Goal: Task Accomplishment & Management: Use online tool/utility

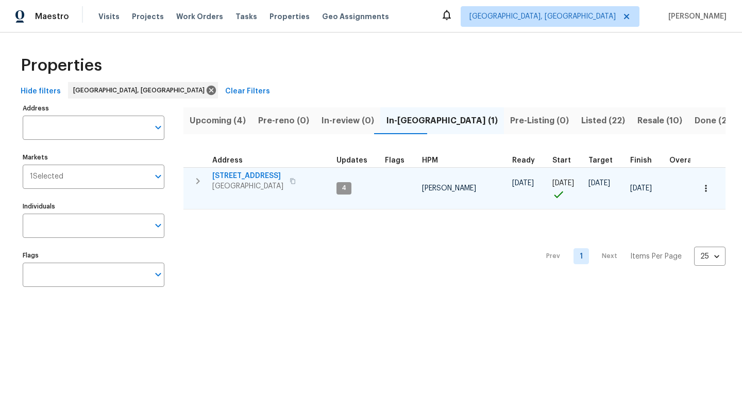
click at [238, 173] on span "[STREET_ADDRESS]" at bounding box center [247, 176] width 71 height 10
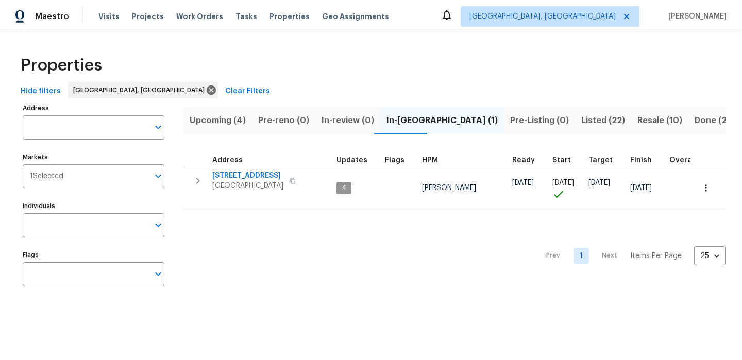
click at [274, 60] on div "Properties" at bounding box center [370, 65] width 709 height 33
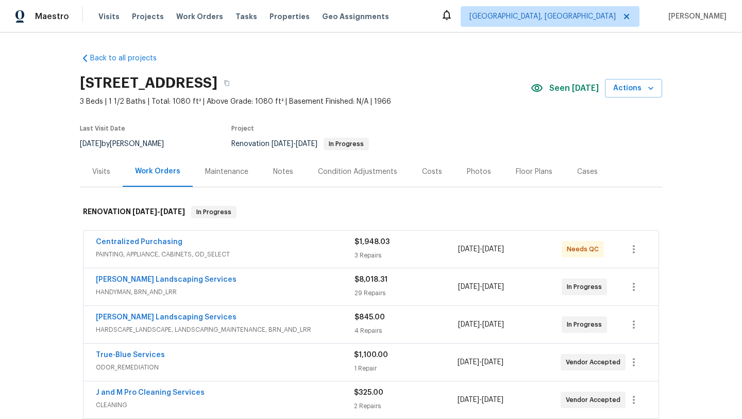
click at [563, 245] on div "Needs QC" at bounding box center [583, 249] width 42 height 16
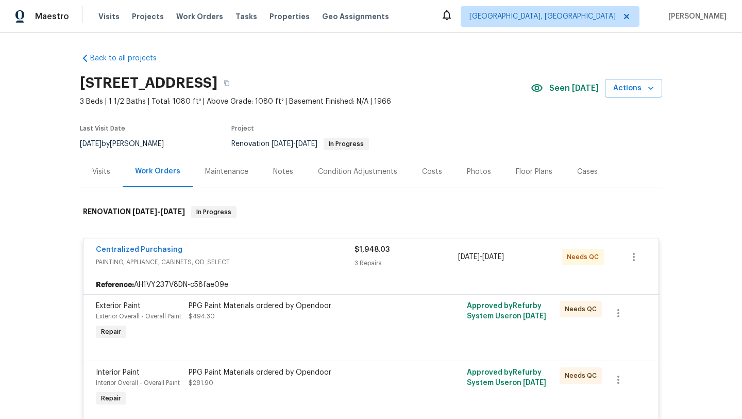
click at [305, 311] on div "PPG Paint Materials ordered by Opendoor $494.30" at bounding box center [302, 311] width 226 height 21
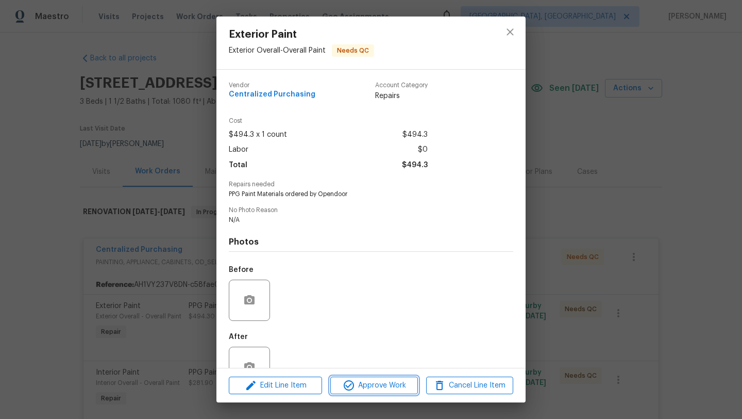
click at [374, 381] on span "Approve Work" at bounding box center [374, 385] width 81 height 13
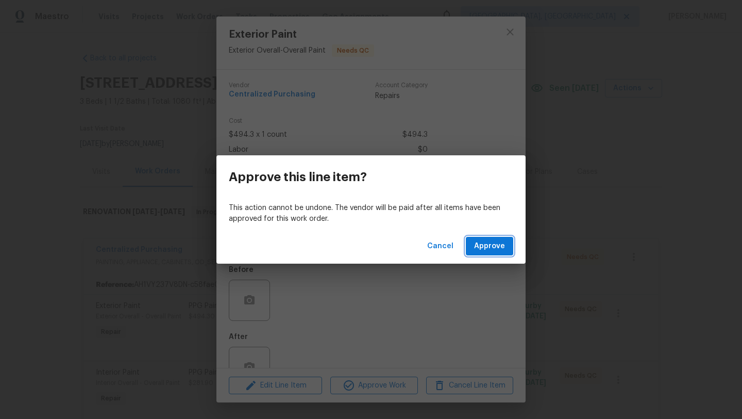
click at [488, 247] on span "Approve" at bounding box center [489, 246] width 31 height 13
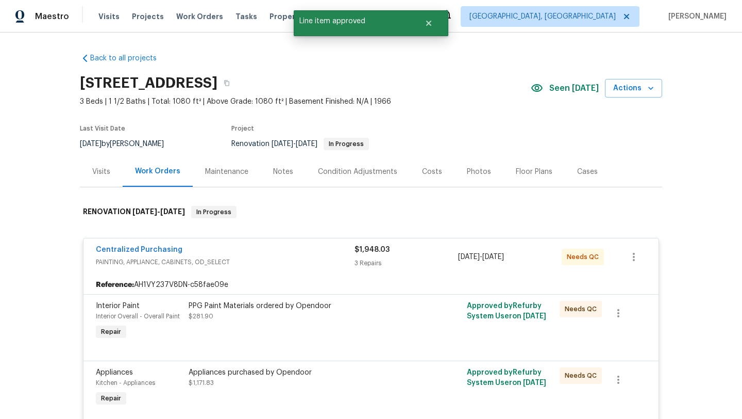
click at [406, 307] on div "PPG Paint Materials ordered by Opendoor" at bounding box center [302, 306] width 226 height 10
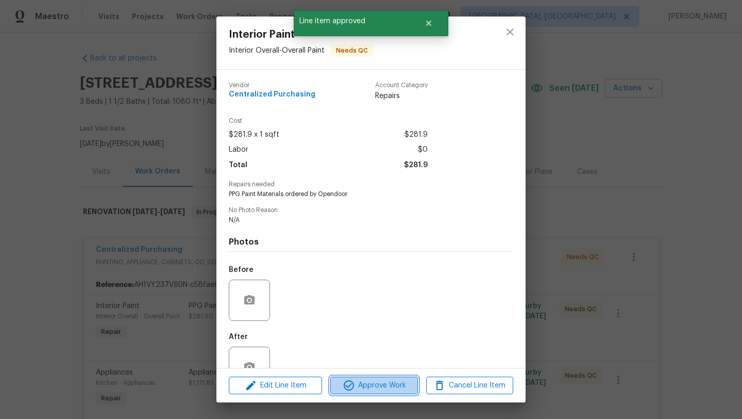
click at [384, 389] on span "Approve Work" at bounding box center [374, 385] width 81 height 13
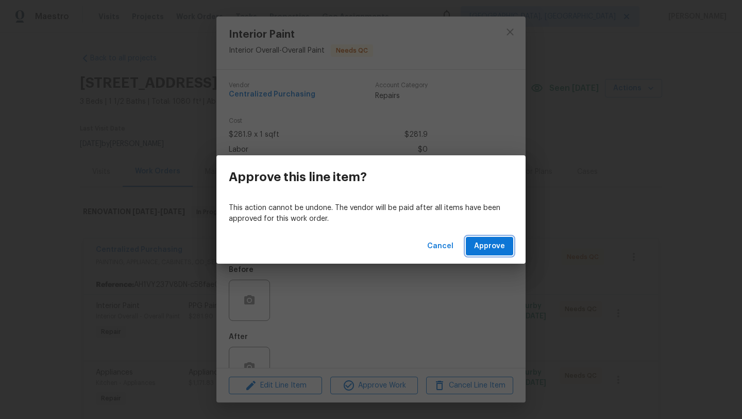
click at [492, 251] on span "Approve" at bounding box center [489, 246] width 31 height 13
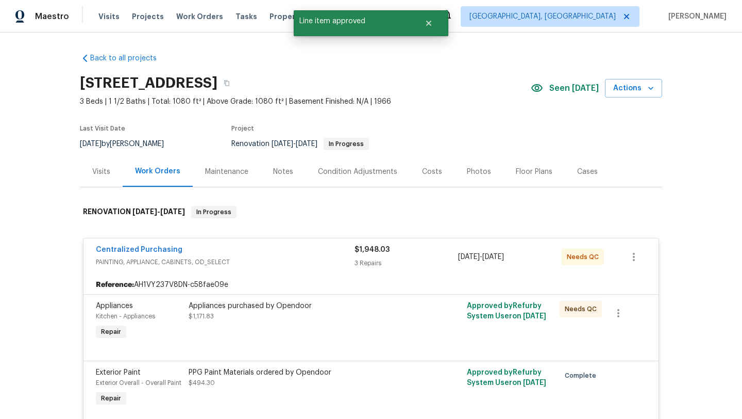
click at [420, 311] on div at bounding box center [441, 320] width 46 height 47
click at [413, 269] on div "Centralized Purchasing PAINTING, APPLIANCE, CABINETS, OD_SELECT $1,948.03 3 Rep…" at bounding box center [371, 256] width 575 height 37
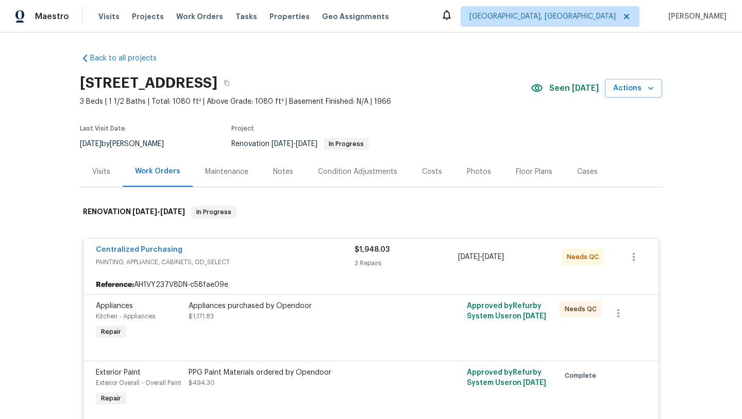
click at [570, 312] on span "Needs QC" at bounding box center [583, 309] width 36 height 10
click at [374, 327] on div "Appliances purchased by Opendoor $1,171.83" at bounding box center [302, 320] width 232 height 47
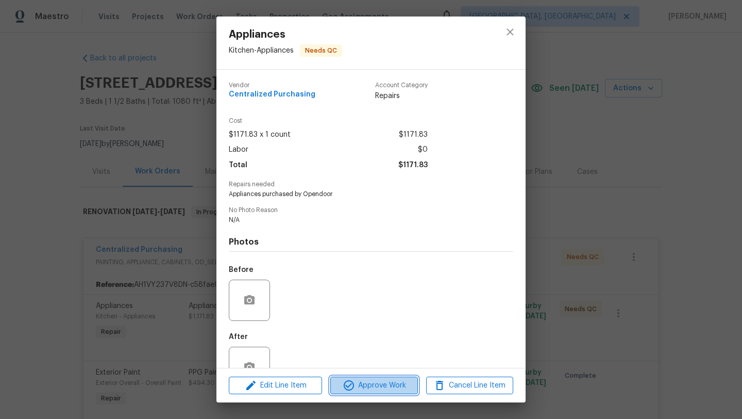
click at [389, 386] on span "Approve Work" at bounding box center [374, 385] width 81 height 13
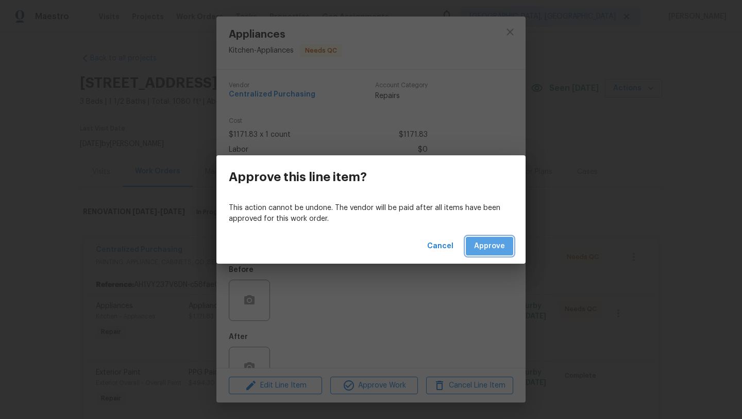
click at [494, 245] on span "Approve" at bounding box center [489, 246] width 31 height 13
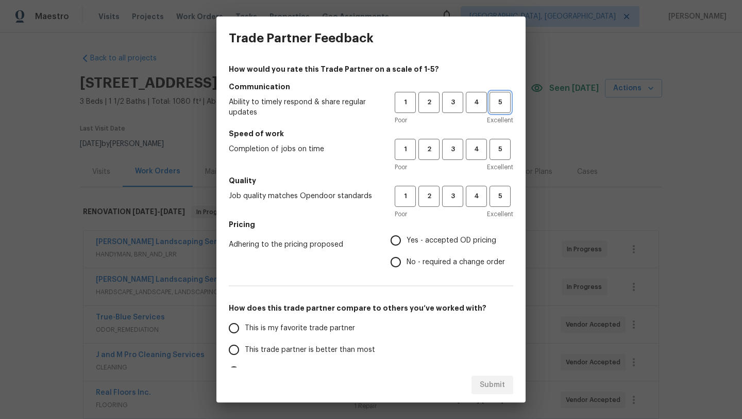
click at [495, 104] on span "5" at bounding box center [500, 102] width 19 height 12
click at [499, 153] on span "5" at bounding box center [500, 149] width 19 height 12
click at [497, 201] on span "5" at bounding box center [500, 196] width 19 height 12
click at [401, 240] on input "Yes - accepted OD pricing" at bounding box center [396, 240] width 22 height 22
radio input "true"
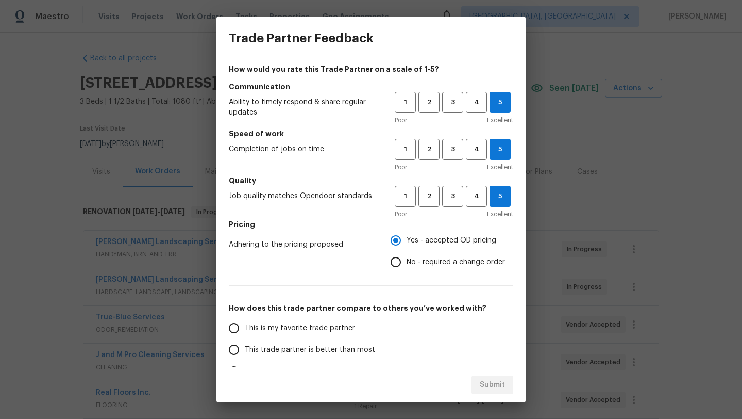
click at [239, 328] on input "This is my favorite trade partner" at bounding box center [234, 328] width 22 height 22
click at [480, 386] on span "Submit" at bounding box center [492, 384] width 25 height 13
radio input "true"
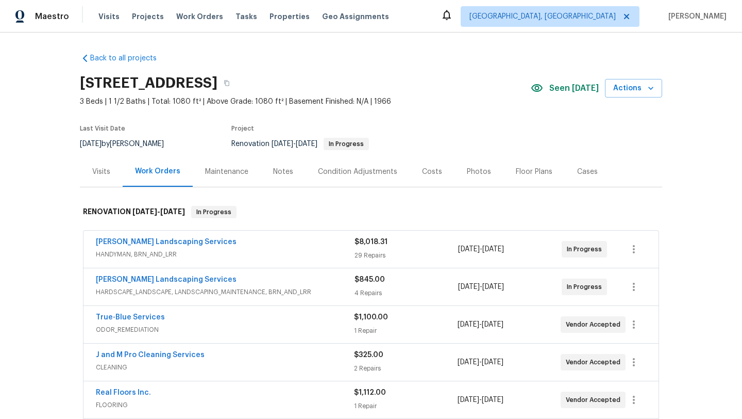
click at [446, 102] on span "3 Beds | 1 1/2 Baths | Total: 1080 ft² | Above Grade: 1080 ft² | Basement Finis…" at bounding box center [305, 101] width 451 height 10
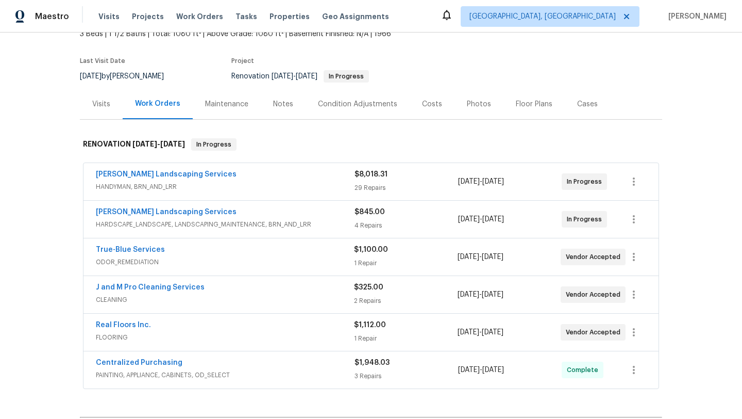
scroll to position [82, 0]
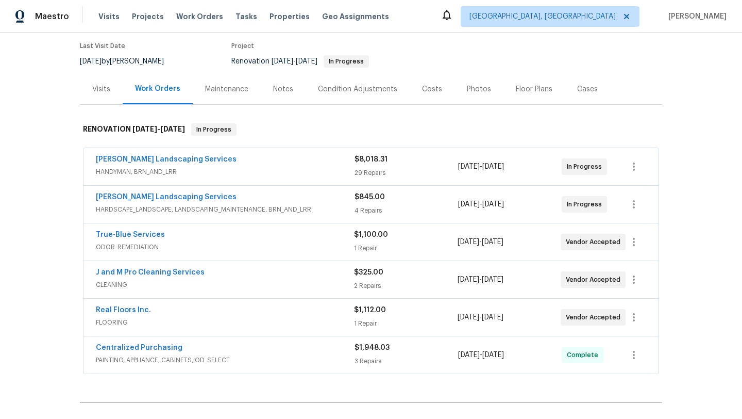
click at [227, 88] on div "Maintenance" at bounding box center [226, 89] width 43 height 10
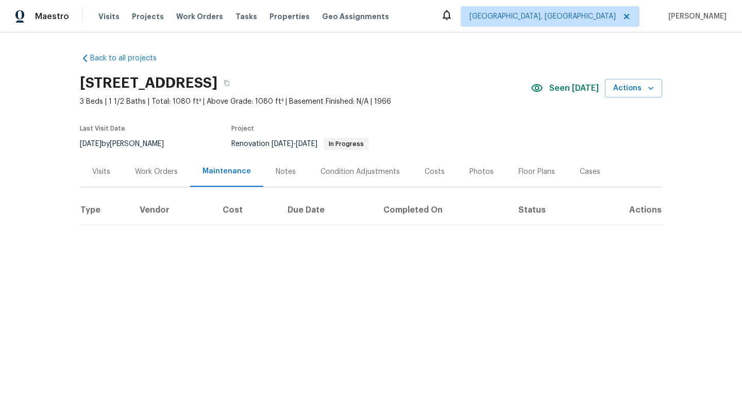
click at [147, 170] on div "Work Orders" at bounding box center [156, 172] width 43 height 10
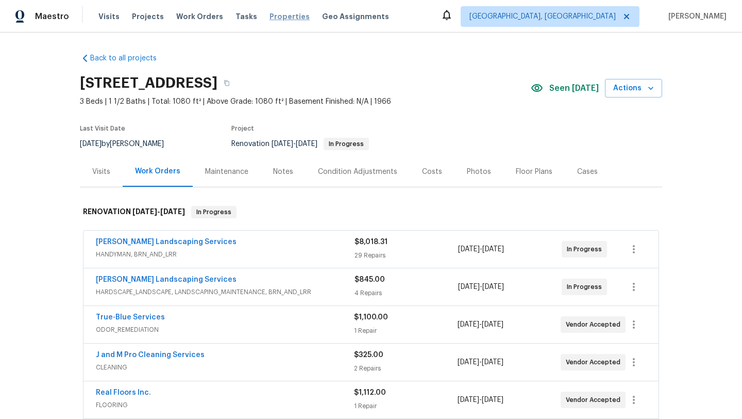
click at [277, 19] on span "Properties" at bounding box center [290, 16] width 40 height 10
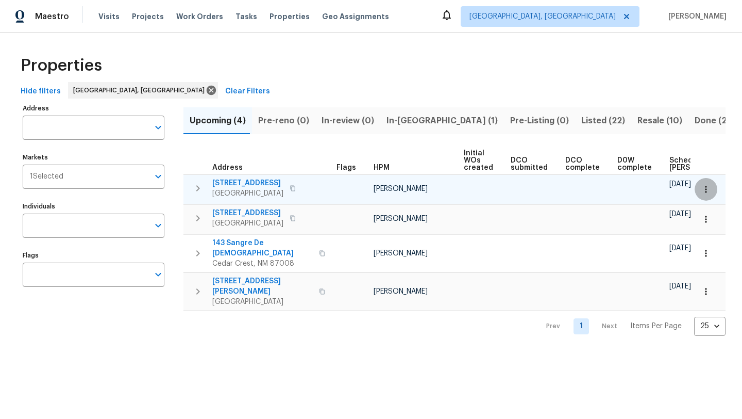
click at [708, 188] on icon "button" at bounding box center [706, 189] width 10 height 10
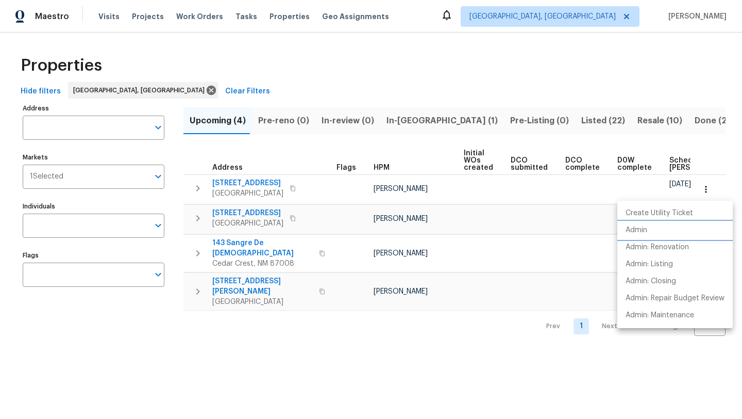
click at [652, 228] on li "Admin" at bounding box center [675, 230] width 115 height 17
click at [445, 64] on div at bounding box center [371, 209] width 742 height 419
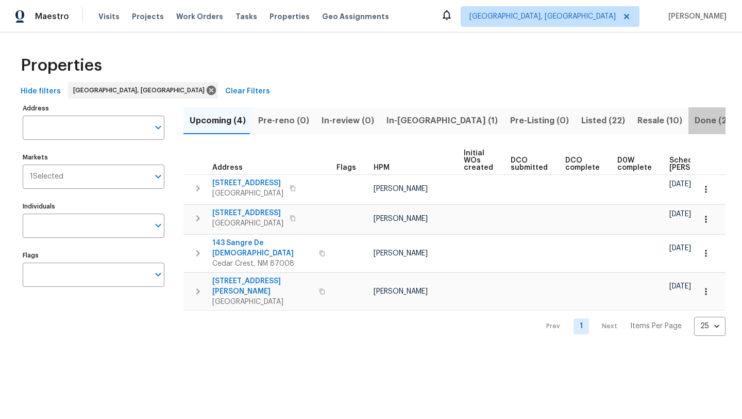
click at [695, 120] on span "Done (278)" at bounding box center [718, 120] width 46 height 14
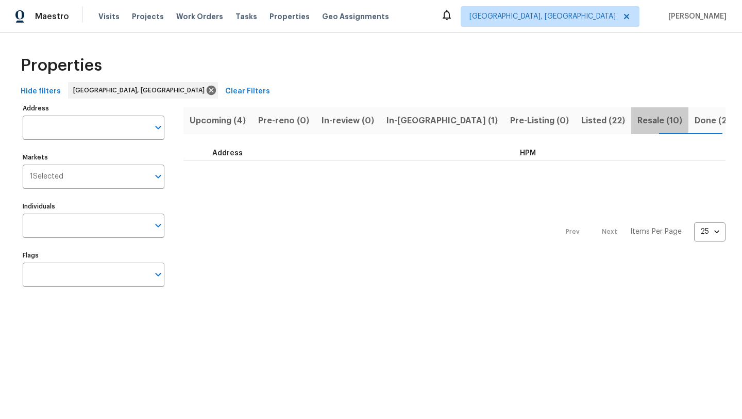
click at [638, 119] on span "Resale (10)" at bounding box center [660, 120] width 45 height 14
